Goal: Use online tool/utility: Use online tool/utility

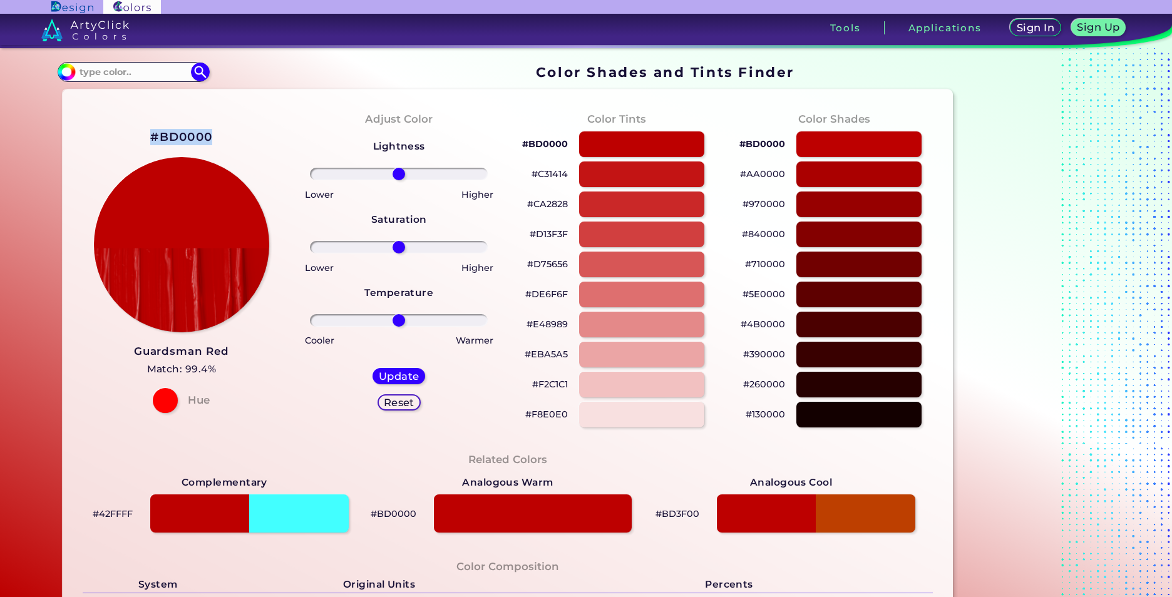
drag, startPoint x: 149, startPoint y: 138, endPoint x: 234, endPoint y: 143, distance: 84.7
click at [234, 143] on div "#BD0000 Guardsman Red Match: 99.4% Hue" at bounding box center [181, 270] width 217 height 341
drag, startPoint x: 234, startPoint y: 143, endPoint x: 182, endPoint y: 143, distance: 51.4
copy div "#BD0000"
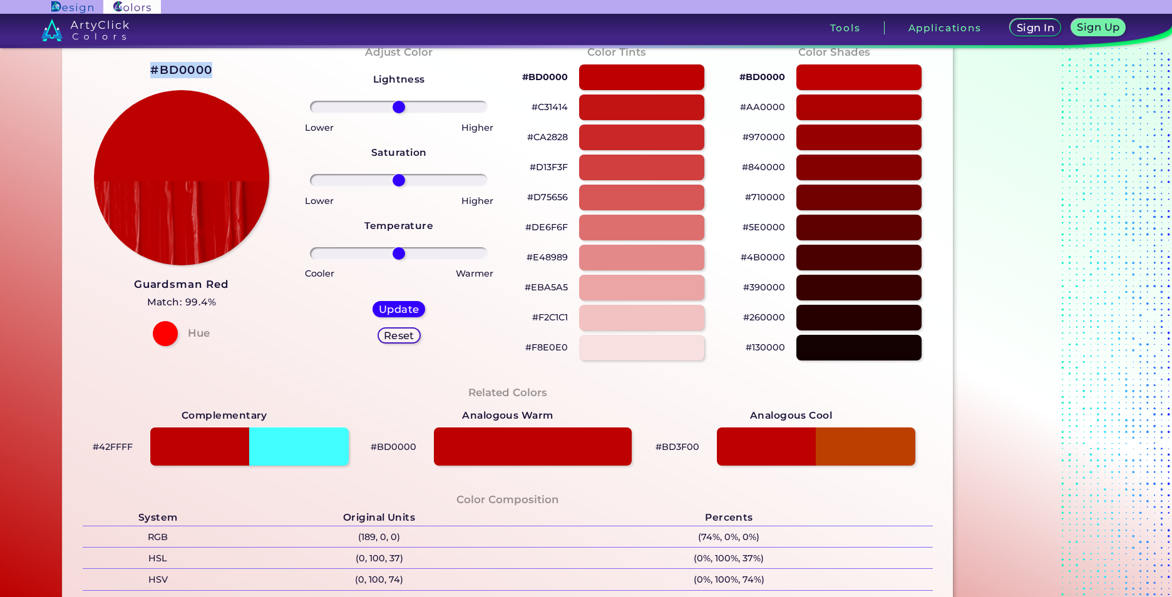
scroll to position [251, 0]
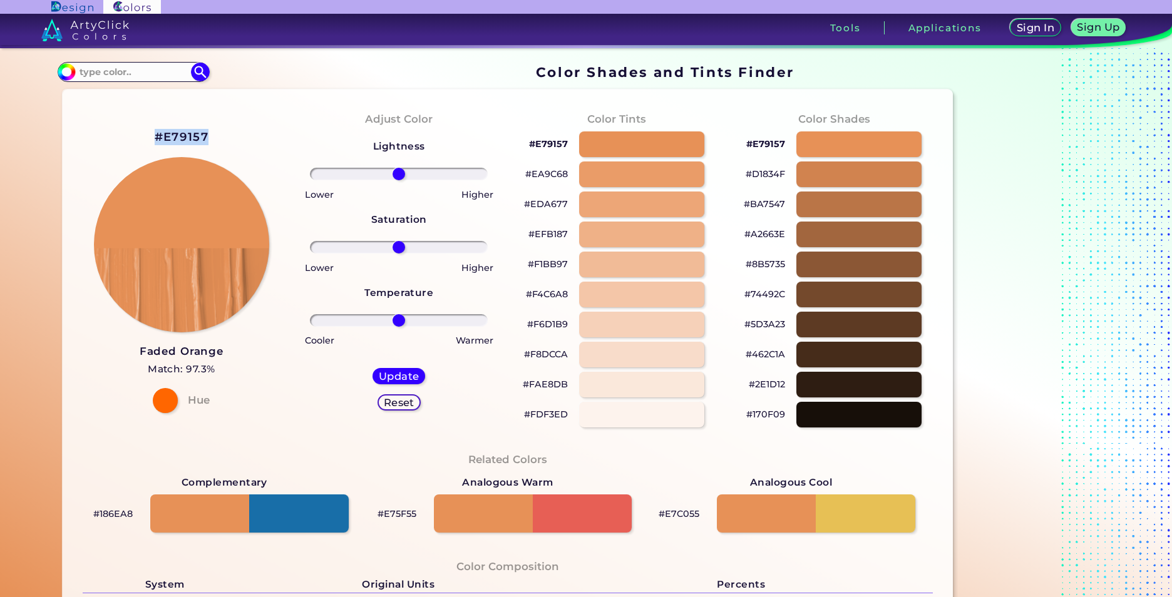
drag, startPoint x: 152, startPoint y: 137, endPoint x: 212, endPoint y: 145, distance: 60.7
click at [212, 145] on div "#E79157 Faded Orange Match: 97.3% Hue" at bounding box center [181, 270] width 217 height 341
drag, startPoint x: 212, startPoint y: 145, endPoint x: 192, endPoint y: 144, distance: 20.1
copy h2 "#E79157"
